Goal: Go to known website: Access a specific website the user already knows

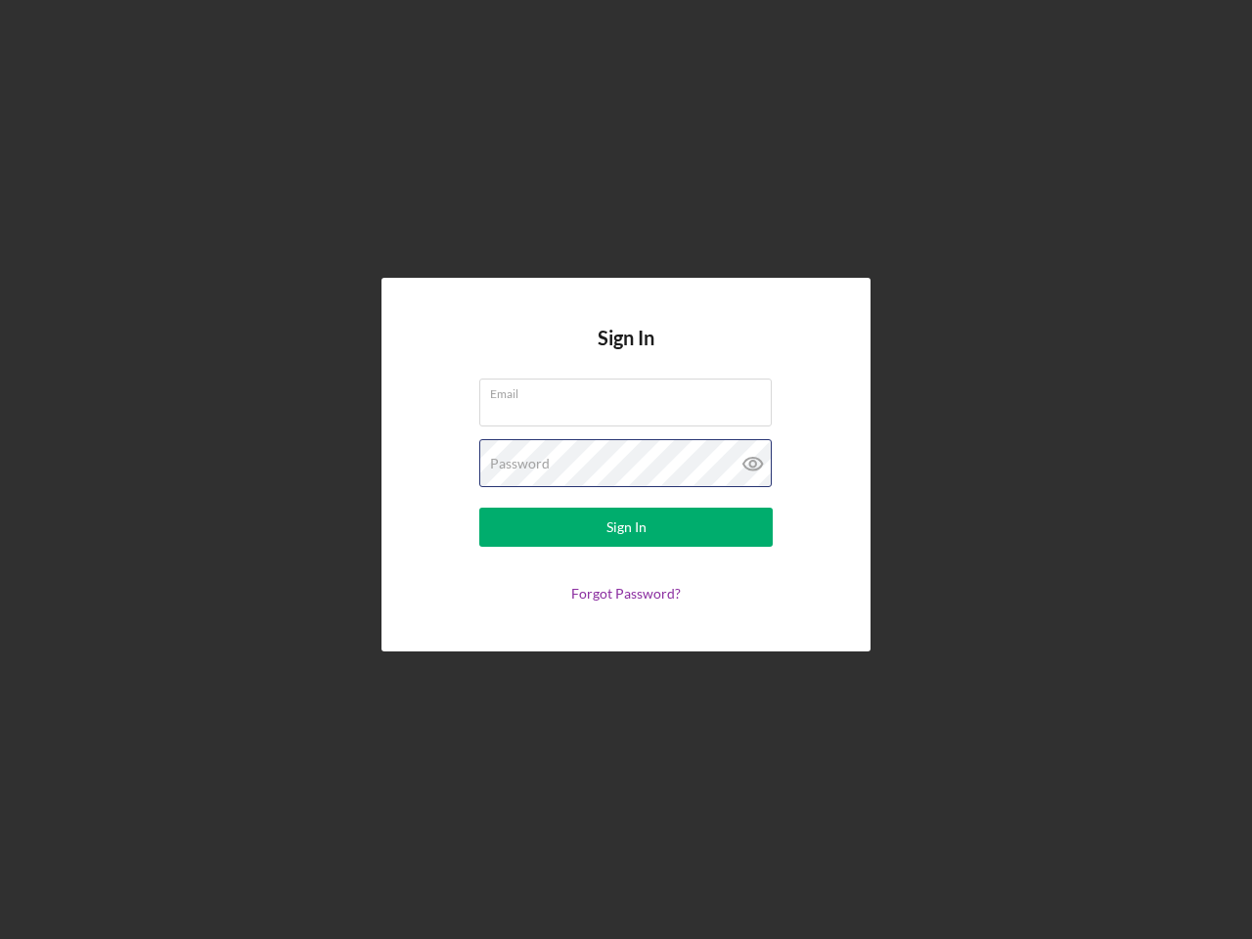
click at [626, 469] on div "Password" at bounding box center [625, 463] width 293 height 49
click at [753, 464] on icon at bounding box center [753, 463] width 49 height 49
